Goal: Information Seeking & Learning: Learn about a topic

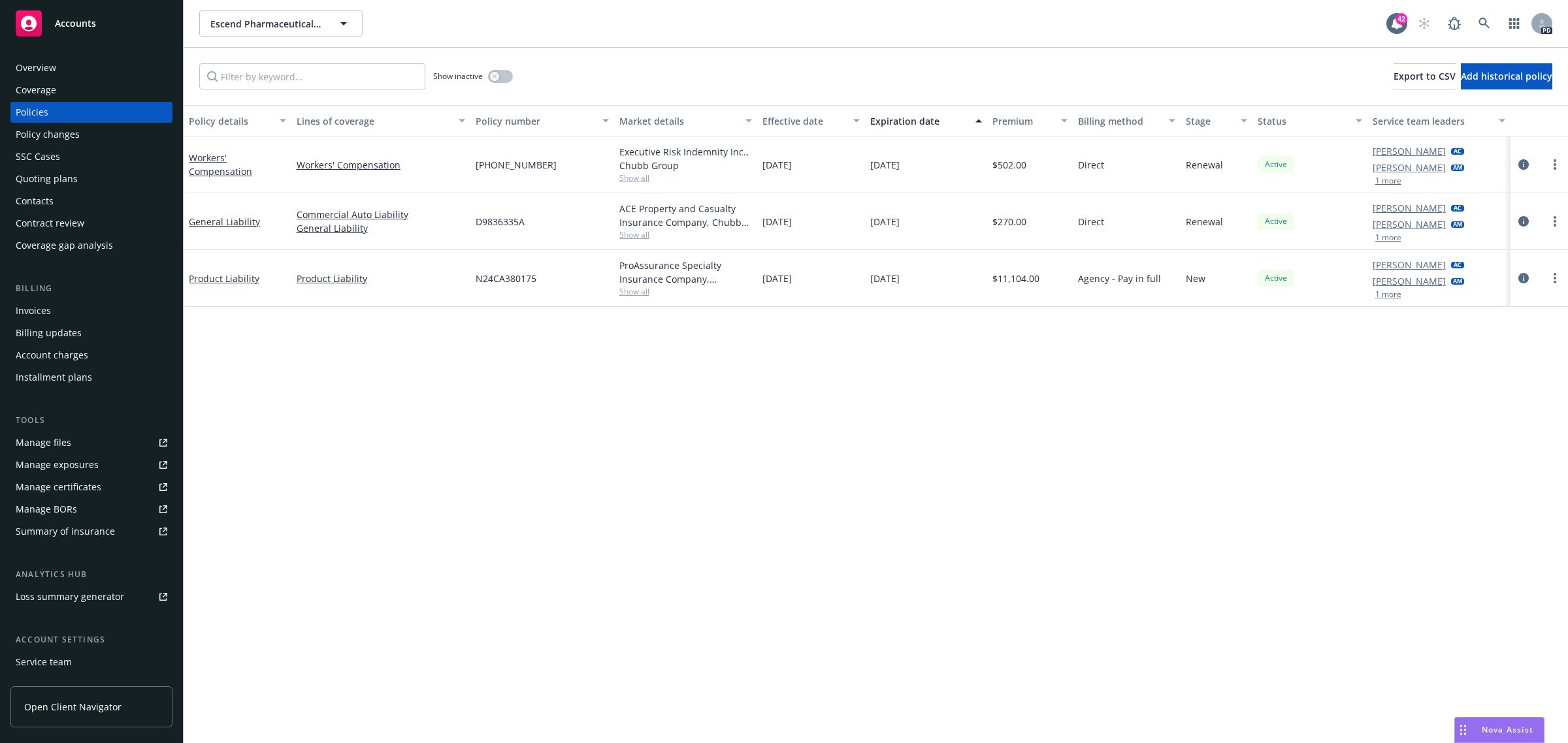
click at [1375, 240] on button "1 more" at bounding box center [1388, 238] width 26 height 8
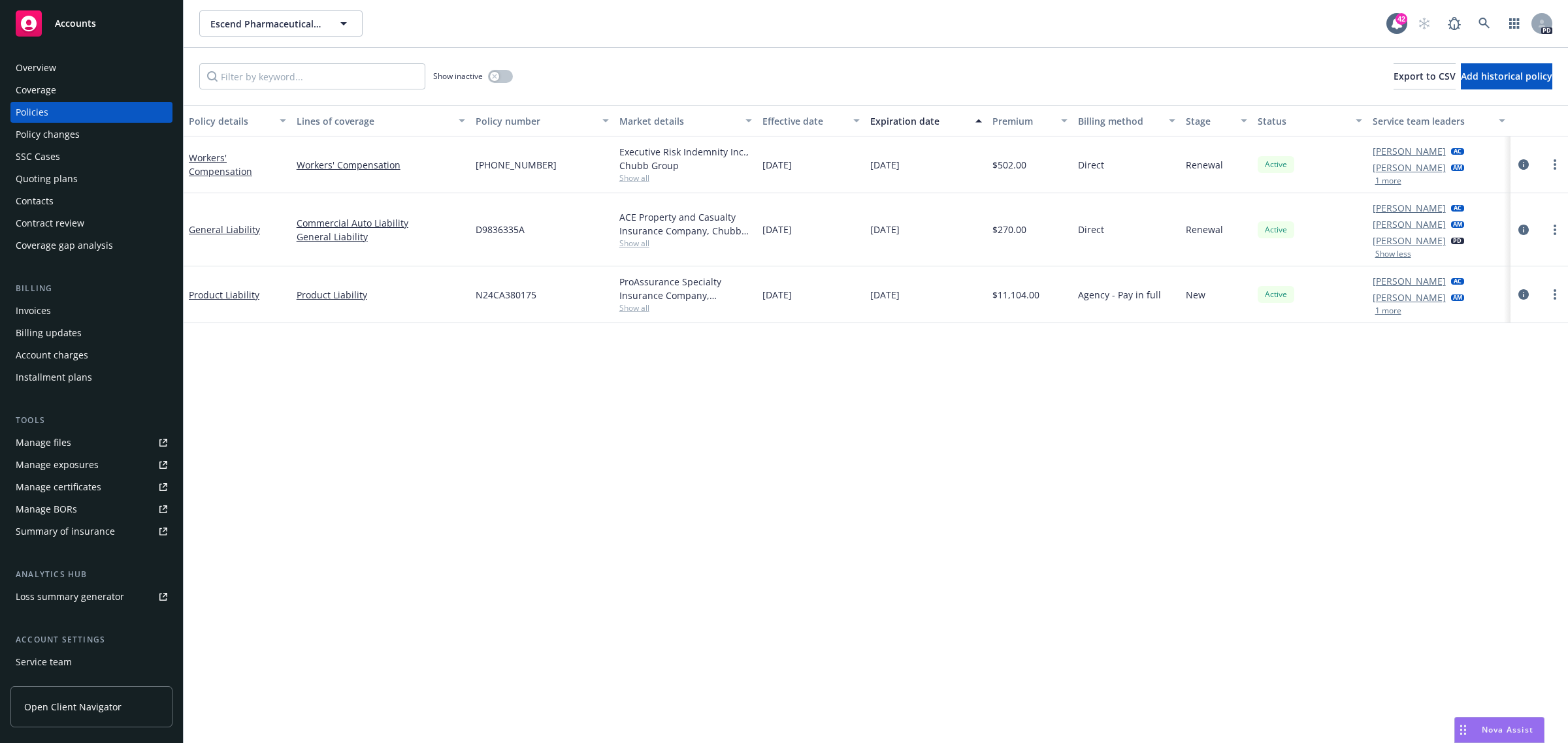
click at [1394, 183] on button "1 more" at bounding box center [1388, 181] width 26 height 8
